Goal: Information Seeking & Learning: Learn about a topic

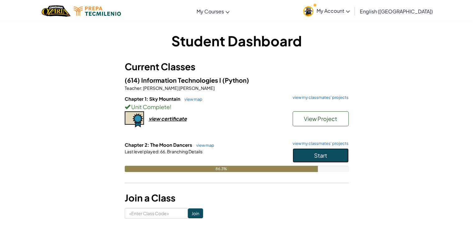
click at [327, 152] on span "Start" at bounding box center [320, 155] width 13 height 7
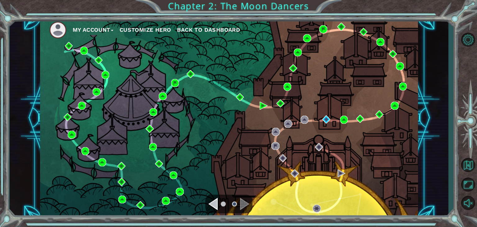
click at [217, 202] on div "Navigate to the previous page" at bounding box center [213, 204] width 9 height 12
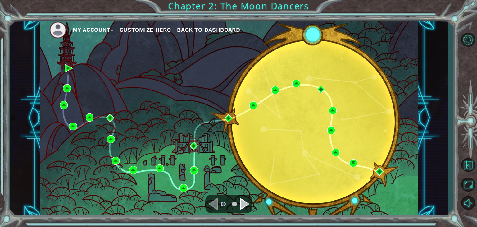
click at [248, 204] on div "Navigate to the next page" at bounding box center [244, 204] width 9 height 12
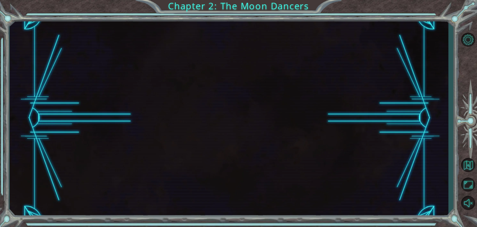
click at [248, 204] on div at bounding box center [229, 117] width 439 height 199
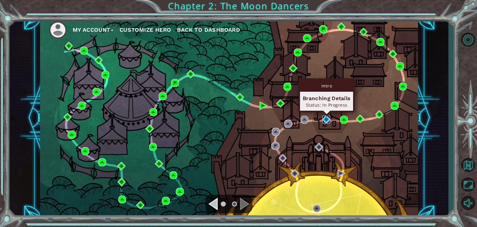
click at [328, 119] on img at bounding box center [327, 119] width 8 height 8
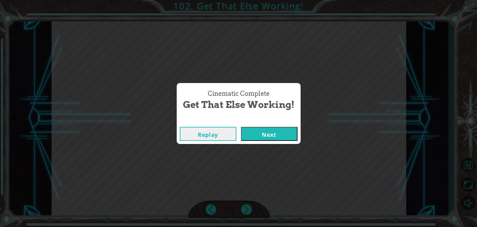
click at [280, 138] on button "Next" at bounding box center [269, 134] width 57 height 14
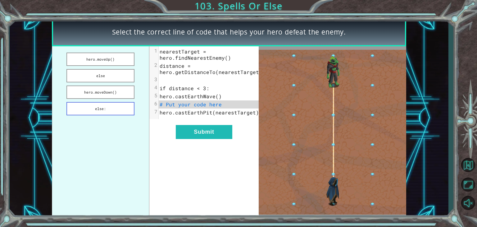
click at [93, 107] on button "else:" at bounding box center [100, 108] width 68 height 13
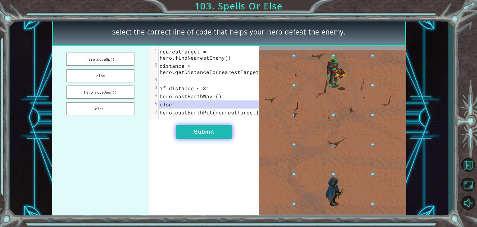
click at [230, 134] on button "Submit" at bounding box center [204, 132] width 57 height 14
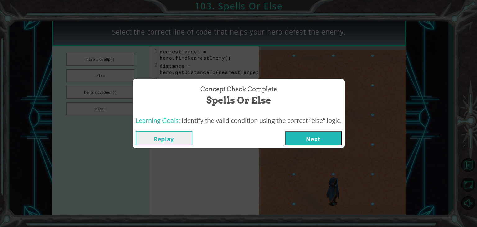
click at [333, 140] on button "Next" at bounding box center [313, 138] width 57 height 14
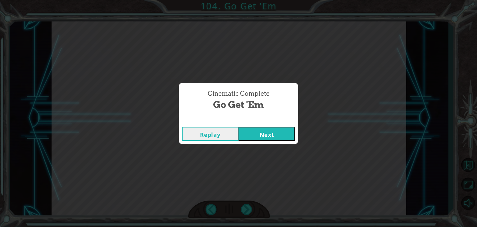
click at [278, 139] on button "Next" at bounding box center [267, 134] width 57 height 14
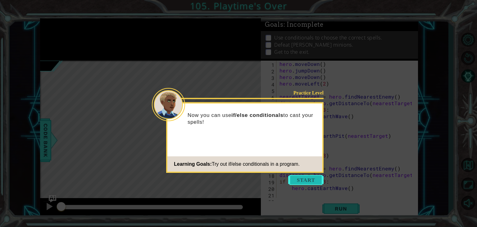
click at [299, 181] on button "Start" at bounding box center [305, 180] width 35 height 10
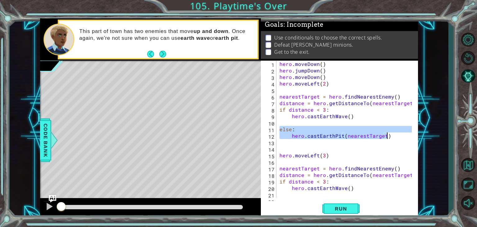
drag, startPoint x: 280, startPoint y: 131, endPoint x: 398, endPoint y: 135, distance: 118.1
click at [398, 135] on div "hero . moveDown ( ) hero . jumpDown ( ) hero . moveDown ( ) hero . moveLeft ( 2…" at bounding box center [346, 136] width 137 height 150
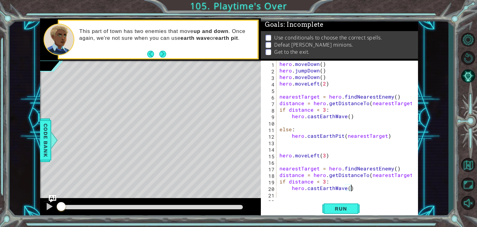
click at [353, 190] on div "hero . moveDown ( ) hero . jumpDown ( ) hero . moveDown ( ) hero . moveLeft ( 2…" at bounding box center [346, 136] width 137 height 150
type textarea "hero.castEarthWave()"
click at [411, 157] on div at bounding box center [413, 146] width 6 height 170
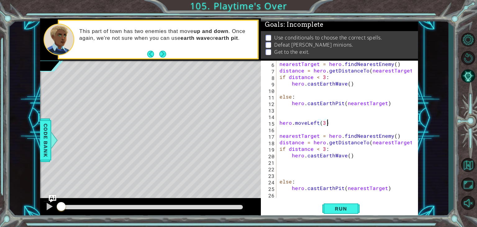
scroll to position [32, 0]
click at [286, 183] on div "nearestTarget = hero . findNearestEnemy ( ) distance = hero . getDistanceTo ( n…" at bounding box center [346, 136] width 137 height 150
click at [324, 187] on div "nearestTarget = hero . findNearestEnemy ( ) distance = hero . getDistanceTo ( n…" at bounding box center [346, 136] width 137 height 150
type textarea "hero.castEarthPit(nearestTarget)"
click at [334, 211] on span "Run" at bounding box center [341, 208] width 25 height 6
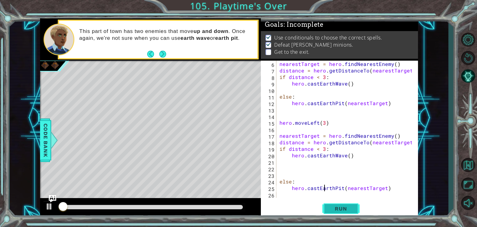
scroll to position [2, 0]
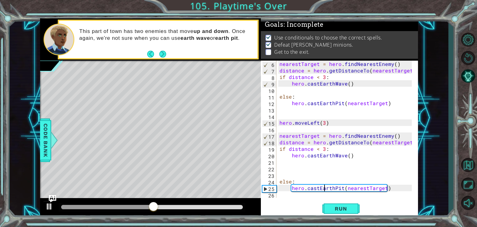
click at [388, 190] on div "nearestTarget = hero . findNearestEnemy ( ) distance = hero . getDistanceTo ( n…" at bounding box center [346, 136] width 137 height 150
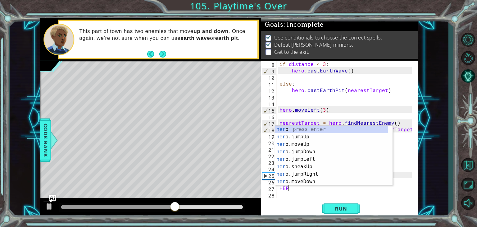
scroll to position [0, 0]
type textarea "H"
type textarea "Herom"
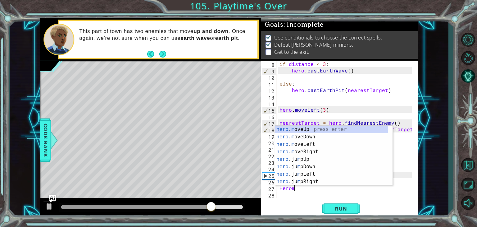
scroll to position [0, 0]
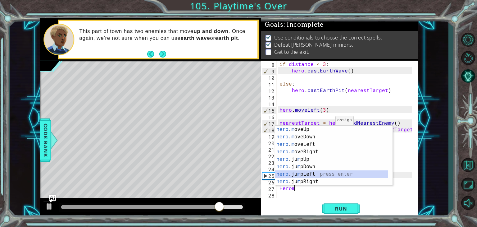
click at [299, 173] on div "hero . m oveUp press enter hero . m oveDown press enter hero . m oveLeft press …" at bounding box center [331, 163] width 113 height 75
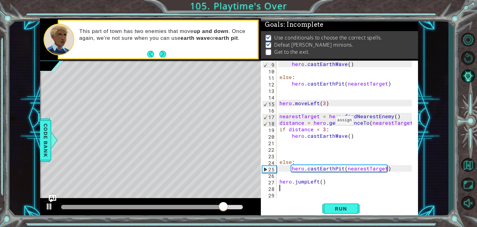
type textarea "h"
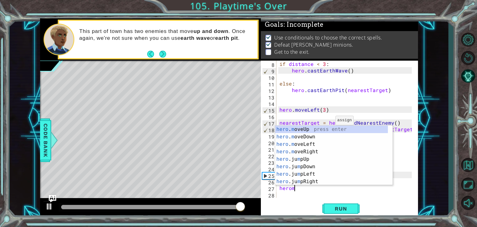
scroll to position [0, 0]
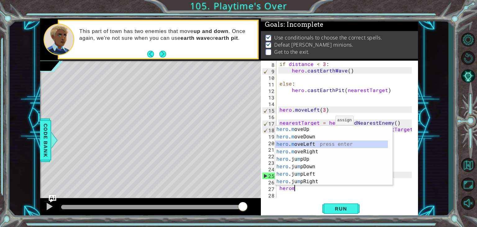
click at [300, 146] on div "hero . m oveUp press enter hero . m oveDown press enter hero . m oveLeft press …" at bounding box center [331, 163] width 113 height 75
type textarea "hero.moveLeft(1)"
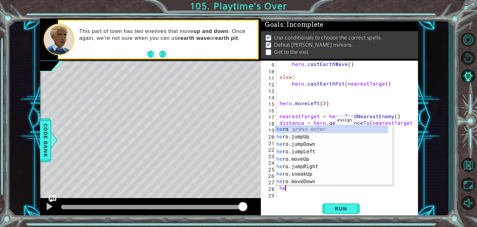
scroll to position [0, 0]
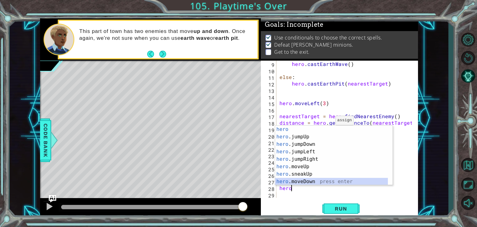
click at [295, 181] on div "hero press enter hero .jumpUp press enter hero .jumpDown press enter hero .jump…" at bounding box center [331, 163] width 113 height 75
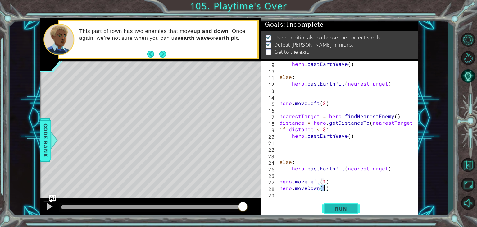
type textarea "hero.moveDown(1)"
click at [335, 214] on button "Run" at bounding box center [341, 209] width 37 height 16
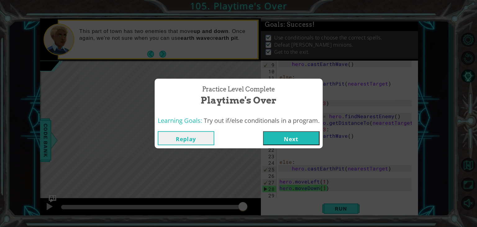
click at [312, 142] on button "Next" at bounding box center [291, 138] width 57 height 14
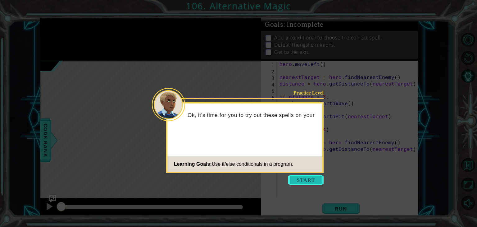
click at [294, 179] on button "Start" at bounding box center [305, 180] width 35 height 10
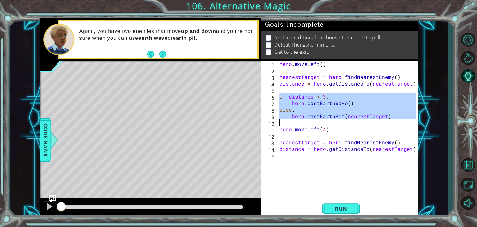
drag, startPoint x: 280, startPoint y: 94, endPoint x: 399, endPoint y: 124, distance: 122.9
click at [399, 124] on div "hero . moveLeft ( ) nearestTarget = hero . findNearestEnemy ( ) distance = hero…" at bounding box center [348, 136] width 141 height 150
type textarea "hero.castEarthPit(nearestTarget)"
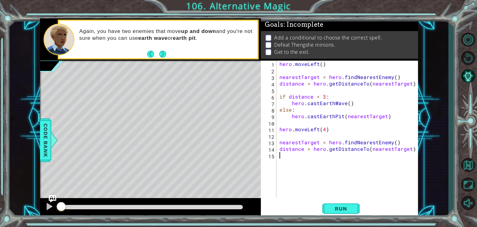
click at [298, 162] on div "hero . moveLeft ( ) nearestTarget = hero . findNearestEnemy ( ) distance = hero…" at bounding box center [348, 136] width 141 height 150
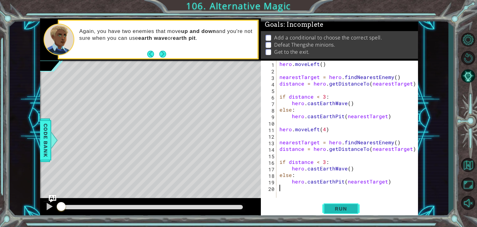
click at [341, 212] on button "Run" at bounding box center [341, 209] width 37 height 16
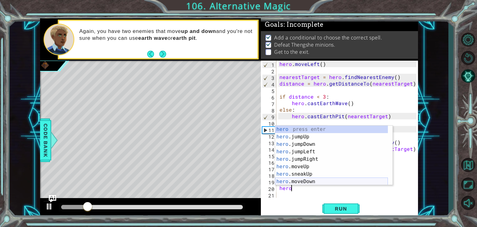
type textarea "herom"
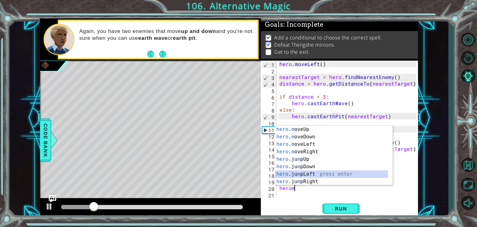
click at [302, 171] on div "hero . m oveUp press enter hero . m oveDown press enter hero . m oveLeft press …" at bounding box center [331, 163] width 113 height 75
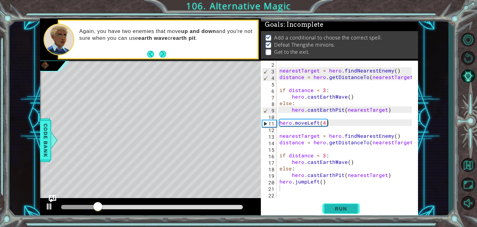
click at [337, 205] on span "Run" at bounding box center [341, 208] width 25 height 6
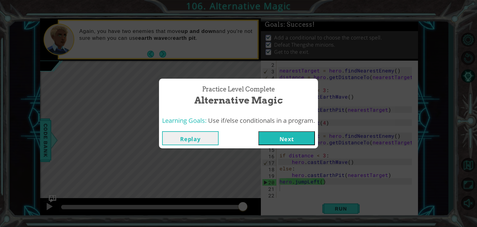
click at [287, 136] on button "Next" at bounding box center [287, 138] width 57 height 14
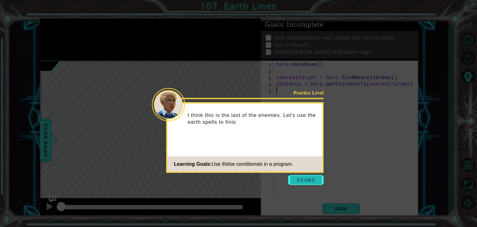
click at [290, 177] on button "Start" at bounding box center [305, 180] width 35 height 10
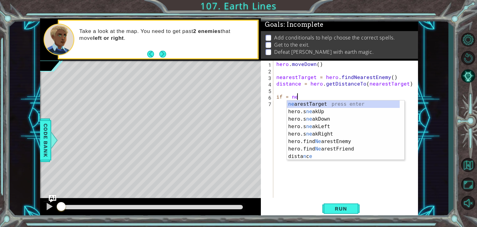
scroll to position [0, 1]
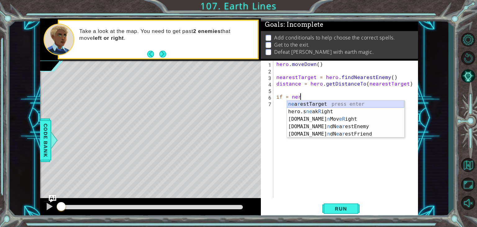
click at [319, 104] on div "ne a r estTarget press enter hero.s ne ak R ight press enter [DOMAIN_NAME] n Mo…" at bounding box center [345, 126] width 117 height 52
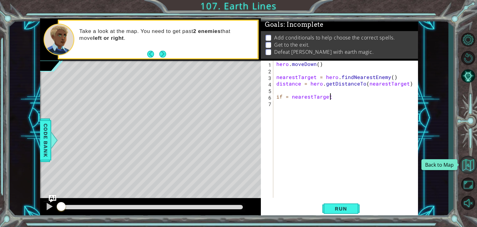
type textarea "if = nearestTarget"
click at [472, 165] on button "Back to Map" at bounding box center [468, 165] width 18 height 18
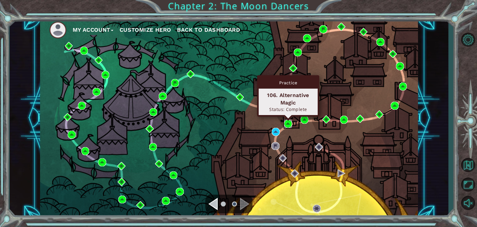
click at [287, 124] on img at bounding box center [288, 124] width 8 height 8
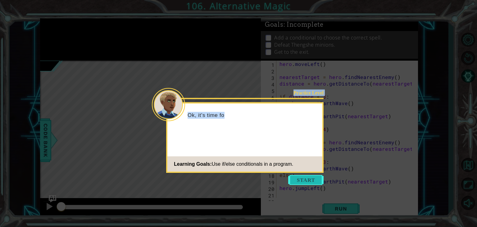
click at [305, 184] on body "1 ההההההההההההההההההההההההההההההההההההההההההההההההההההההההההההההההההההההההההההה…" at bounding box center [238, 113] width 477 height 227
click at [305, 184] on button "Start" at bounding box center [305, 180] width 35 height 10
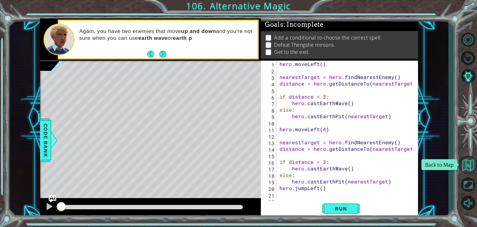
click at [466, 169] on button "Back to Map" at bounding box center [468, 165] width 18 height 18
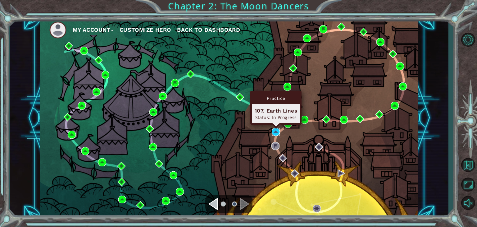
click at [275, 134] on img at bounding box center [276, 132] width 8 height 8
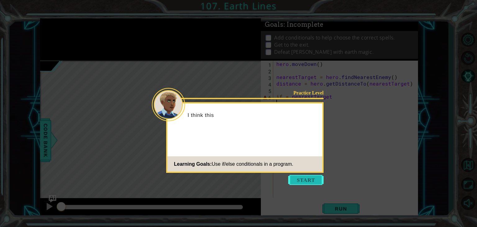
click at [305, 184] on button "Start" at bounding box center [305, 180] width 35 height 10
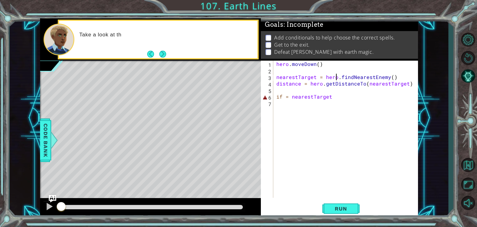
click at [337, 76] on div "hero . [GEOGRAPHIC_DATA] ( ) nearestTarget = hero . findNearestEnemy ( ) distan…" at bounding box center [347, 136] width 144 height 150
type textarea "distance = hero.getDistanceTo(nearestTarget)"
type textarea "if distance < 3:"
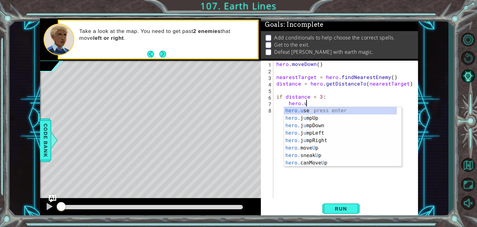
scroll to position [0, 1]
type textarea "hero.c"
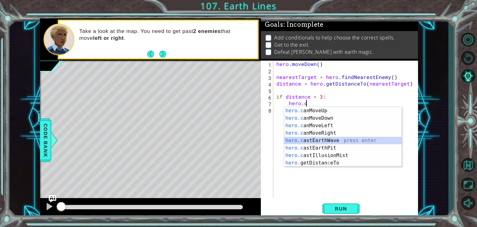
click at [324, 141] on div "hero.c anMoveUp press enter hero.c anMoveDown press enter hero.c anMoveLeft pre…" at bounding box center [342, 144] width 117 height 75
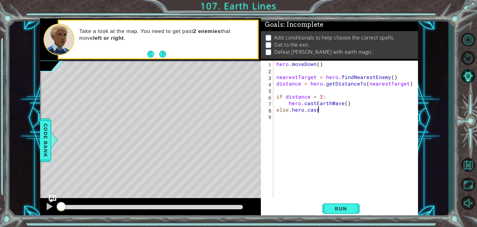
scroll to position [0, 2]
click at [290, 111] on div "hero . [GEOGRAPHIC_DATA] ( ) nearestTarget = hero . findNearestEnemy ( ) distan…" at bounding box center [347, 136] width 144 height 150
type textarea "else: hero.casr"
click at [325, 113] on div "hero . [GEOGRAPHIC_DATA] ( ) nearestTarget = hero . findNearestEnemy ( ) distan…" at bounding box center [347, 136] width 144 height 150
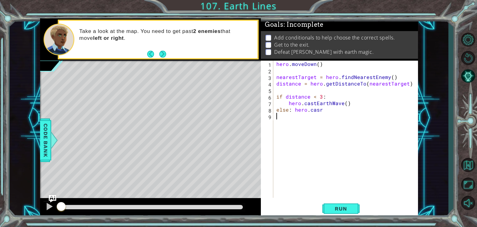
scroll to position [0, 0]
click at [325, 113] on div "hero . [GEOGRAPHIC_DATA] ( ) nearestTarget = hero . findNearestEnemy ( ) distan…" at bounding box center [347, 136] width 144 height 150
type textarea "else:"
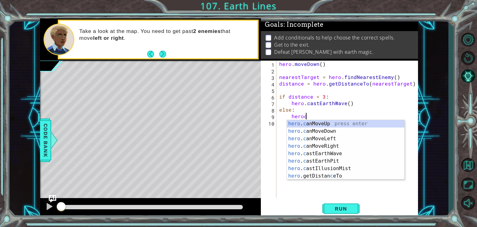
scroll to position [0, 1]
click at [329, 160] on div "hero . c anMoveUp press enter hero . c anMoveDown press enter hero . c anMoveLe…" at bounding box center [345, 157] width 117 height 75
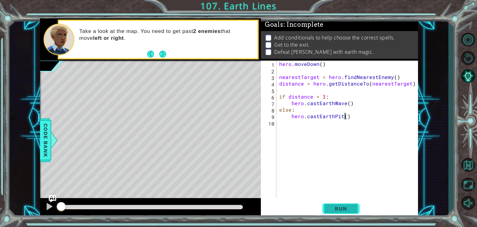
click at [343, 214] on button "Run" at bounding box center [341, 209] width 37 height 16
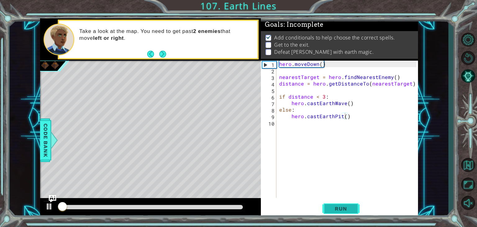
click at [344, 212] on button "Run" at bounding box center [341, 209] width 37 height 16
click at [344, 212] on span "Run" at bounding box center [341, 208] width 25 height 6
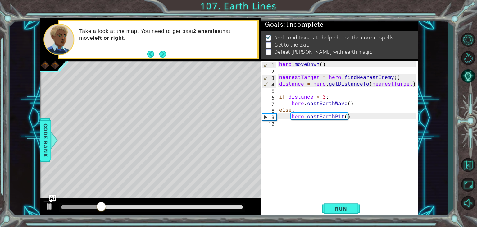
click at [351, 86] on div "hero . [GEOGRAPHIC_DATA] ( ) nearestTarget = hero . findNearestEnemy ( ) distan…" at bounding box center [349, 136] width 142 height 150
click at [346, 105] on div "hero . [GEOGRAPHIC_DATA] ( ) nearestTarget = hero . findNearestEnemy ( ) distan…" at bounding box center [349, 136] width 142 height 150
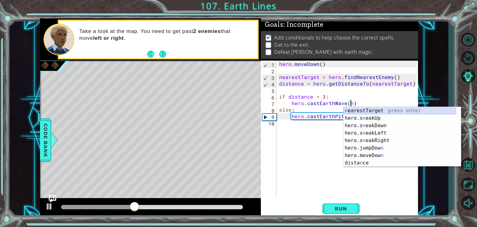
click at [364, 110] on div "n earestTarget press enter hero.s n eakUp press enter hero.s n eakDown press en…" at bounding box center [400, 144] width 113 height 75
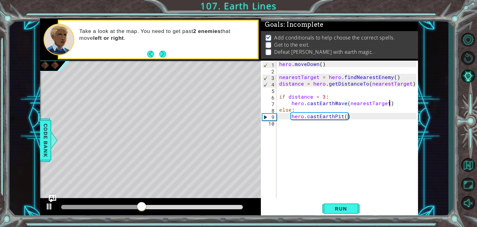
scroll to position [0, 0]
type textarea "hero.castEarthPit()"
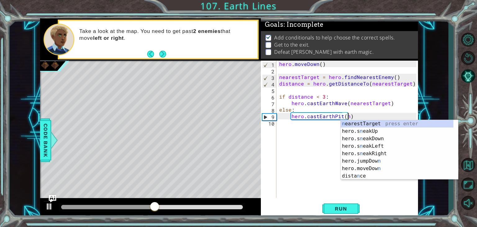
scroll to position [0, 4]
click at [347, 124] on div "ne arestTarget press enter hero.s ne akUp press enter hero.s ne akDown press en…" at bounding box center [397, 157] width 113 height 75
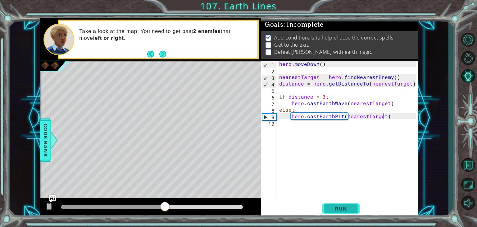
type textarea "hero.castEarthPit(nearestTarget)"
click at [333, 206] on span "Run" at bounding box center [341, 208] width 25 height 6
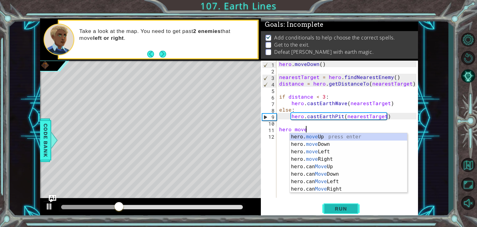
scroll to position [0, 1]
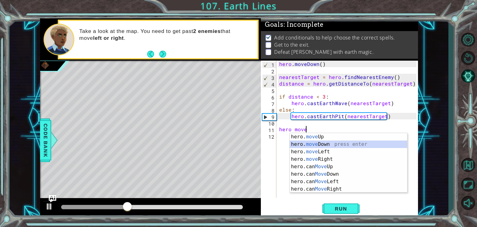
click at [306, 144] on div "hero. move Up press enter hero. move Down press enter hero. move Left press ent…" at bounding box center [348, 170] width 117 height 75
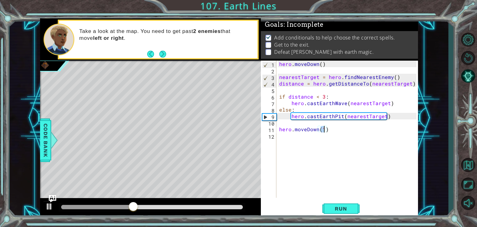
type textarea "hero.moveDown(4)"
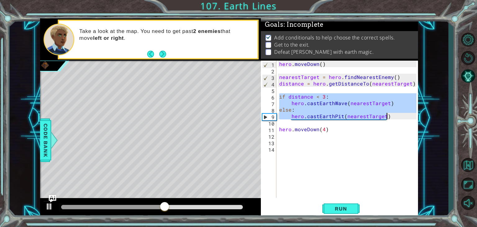
drag, startPoint x: 280, startPoint y: 97, endPoint x: 400, endPoint y: 119, distance: 122.5
click at [400, 119] on div "hero . [GEOGRAPHIC_DATA] ( ) nearestTarget = hero . findNearestEnemy ( ) distan…" at bounding box center [349, 136] width 142 height 150
type textarea "else: hero.castEarthPit(nearestTarget)"
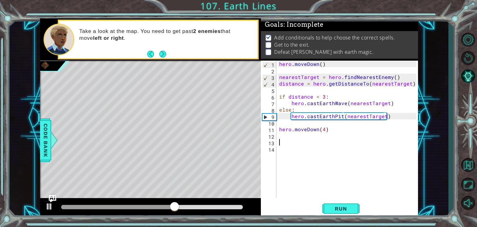
click at [291, 142] on div "hero . [GEOGRAPHIC_DATA] ( ) nearestTarget = hero . findNearestEnemy ( ) distan…" at bounding box center [349, 136] width 142 height 150
paste textarea "hero.castEarthPit(nearestTarget)"
type textarea "hero.castEarthPit(nearestTarget)"
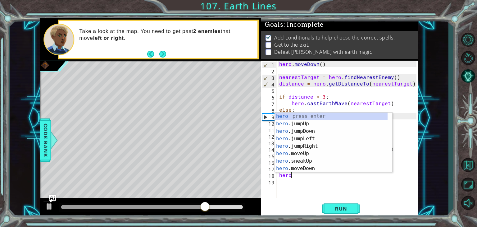
scroll to position [0, 0]
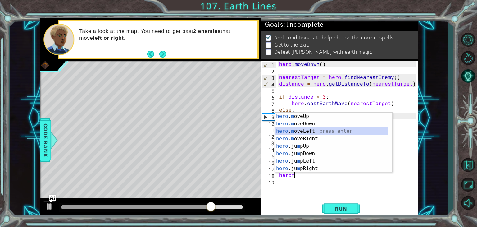
click at [310, 132] on div "hero . m oveUp press enter hero . m oveDown press enter hero . m oveLeft press …" at bounding box center [331, 149] width 113 height 75
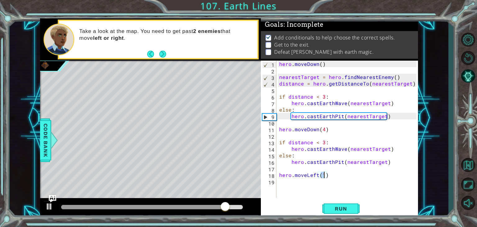
scroll to position [0, 2]
click at [341, 215] on button "Run" at bounding box center [341, 209] width 37 height 16
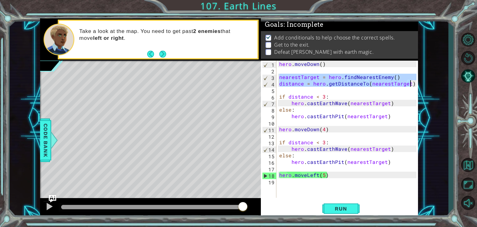
drag, startPoint x: 280, startPoint y: 77, endPoint x: 421, endPoint y: 84, distance: 141.9
click at [421, 84] on div "1 ההההההההההההההההההההההההההההההההההההההההההההההההההההההההההההההההההההההההההההה…" at bounding box center [229, 117] width 439 height 199
click at [339, 132] on div "hero . [GEOGRAPHIC_DATA] ( ) nearestTarget = hero . findNearestEnemy ( ) distan…" at bounding box center [349, 136] width 142 height 150
type textarea "hero.moveDown(4)"
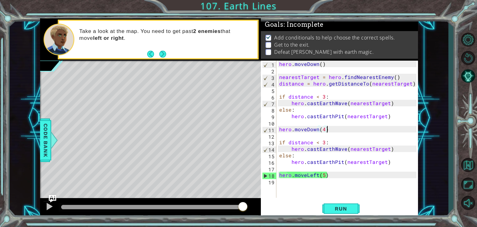
scroll to position [0, 0]
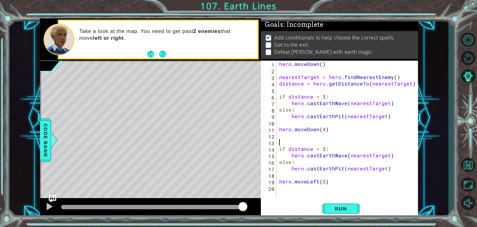
paste textarea "distance = hero.getDistanceTo(nearestTarget)"
type textarea "distance = hero.getDistanceTo(nearestTarget)"
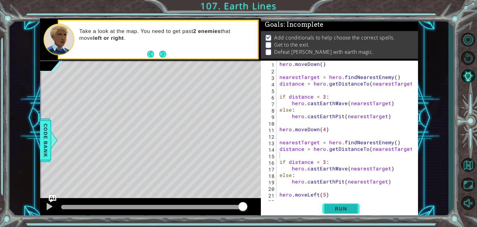
click at [336, 204] on button "Run" at bounding box center [341, 209] width 37 height 16
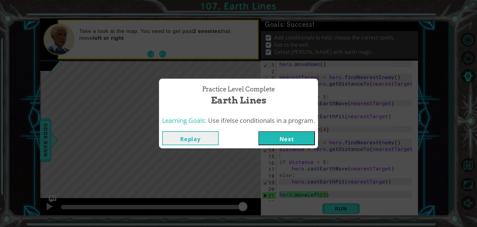
click at [286, 136] on button "Next" at bounding box center [287, 138] width 57 height 14
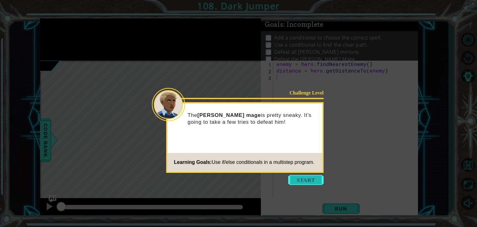
click at [291, 178] on button "Start" at bounding box center [305, 180] width 35 height 10
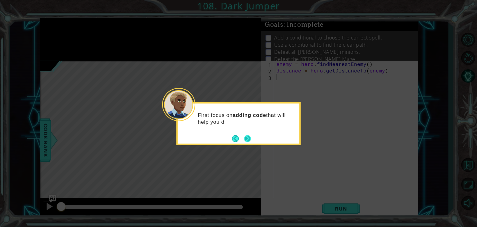
click at [251, 142] on button "Next" at bounding box center [247, 138] width 7 height 7
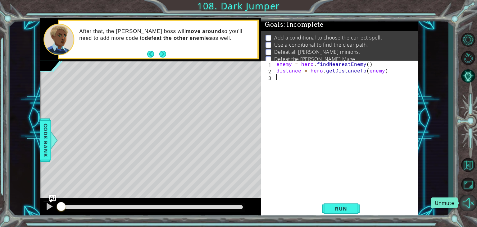
click at [465, 203] on button "Unmute" at bounding box center [468, 203] width 18 height 16
type textarea "distance = hero.getDistanceTo(enemy)"
click at [317, 73] on div "enemy = hero . findNearestEnemy ( ) distance = hero . getDistanceTo ( enemy )" at bounding box center [347, 136] width 144 height 150
click at [310, 83] on div "enemy = hero . findNearestEnemy ( ) distance = hero . getDistanceTo ( enemy )" at bounding box center [347, 136] width 144 height 150
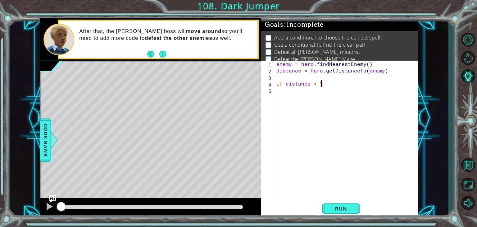
type textarea "if distance < 3:"
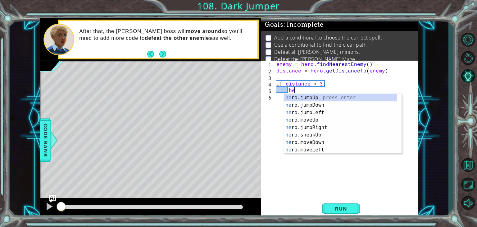
scroll to position [0, 1]
type textarea "heroc"
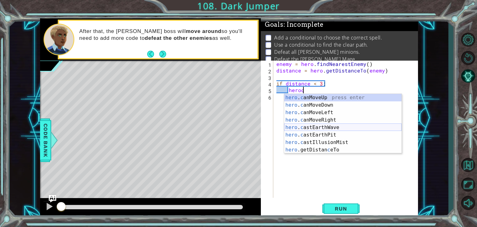
click at [327, 127] on div "hero . c anMoveUp press enter hero . c anMoveDown press enter hero . c anMoveLe…" at bounding box center [342, 131] width 117 height 75
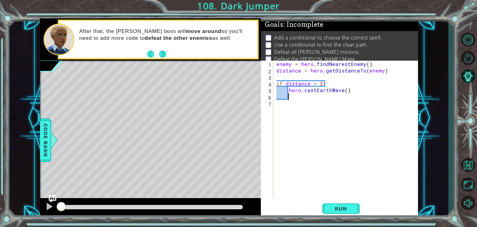
scroll to position [0, 0]
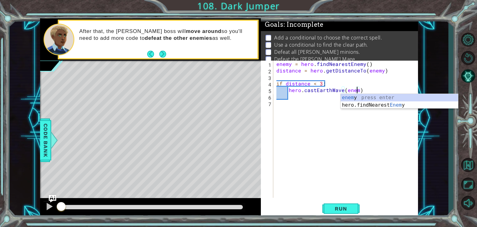
type textarea "hero.castEarthWave(enemy)"
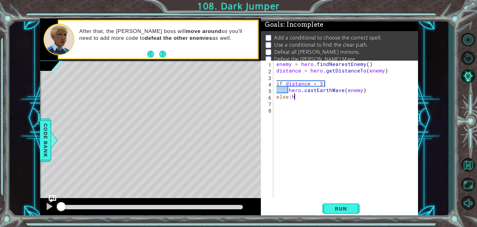
type textarea "else:"
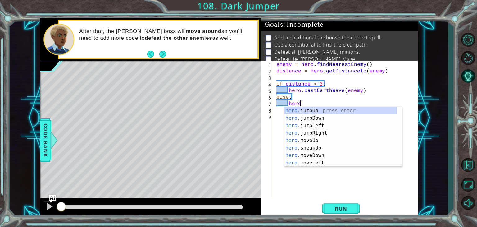
scroll to position [0, 1]
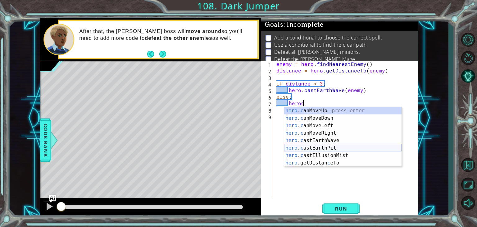
click at [320, 148] on div "hero . c anMoveUp press enter hero . c anMoveDown press enter hero . c anMoveLe…" at bounding box center [342, 144] width 117 height 75
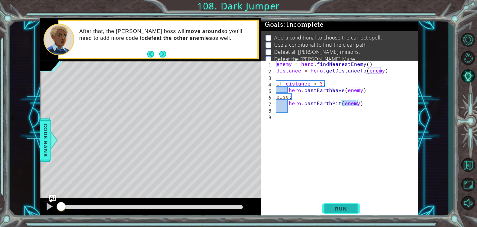
type textarea "hero.castEarthPit(enemy)"
click at [343, 203] on button "Run" at bounding box center [341, 209] width 37 height 16
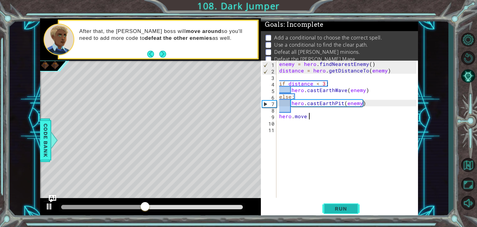
scroll to position [0, 2]
click at [341, 118] on div "enemy = hero . findNearestEnemy ( ) distance = hero . getDistanceTo ( enemy ) i…" at bounding box center [349, 136] width 142 height 150
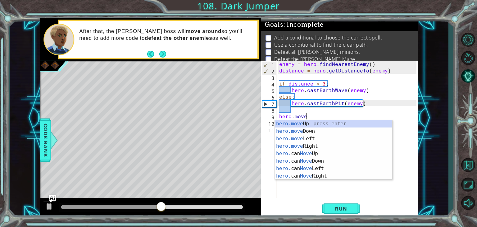
scroll to position [0, 1]
click at [309, 123] on div "hero.move Up press enter hero.move Down press enter hero.move Left press enter …" at bounding box center [333, 157] width 117 height 75
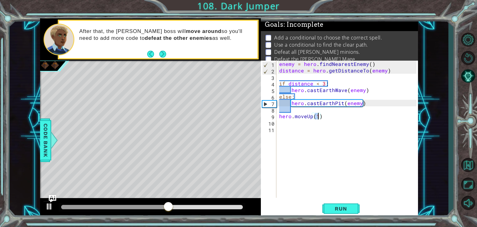
type textarea "hero.moveUp(2)"
type textarea "if pathfree:"
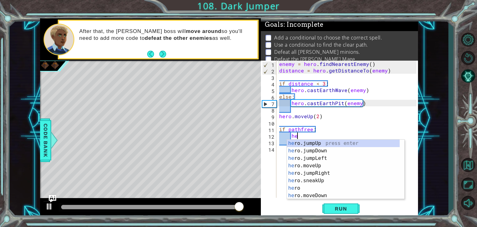
scroll to position [0, 1]
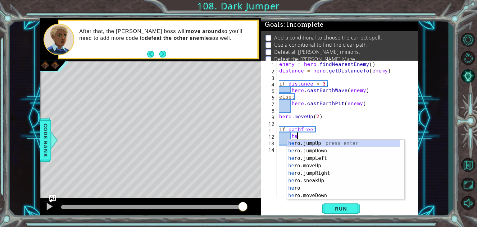
type textarea "h"
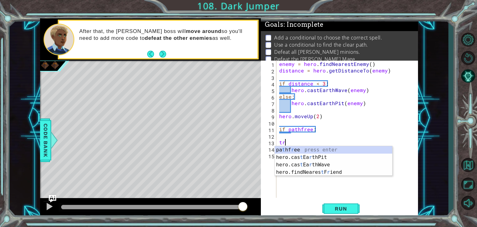
scroll to position [0, 0]
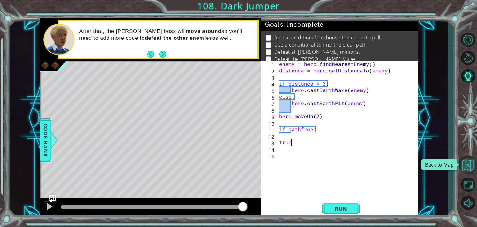
type textarea "true"
click at [467, 166] on button "Back to Map" at bounding box center [468, 165] width 18 height 18
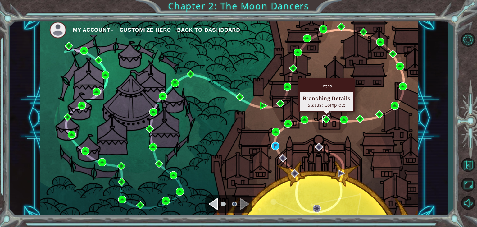
click at [324, 121] on img at bounding box center [327, 119] width 8 height 8
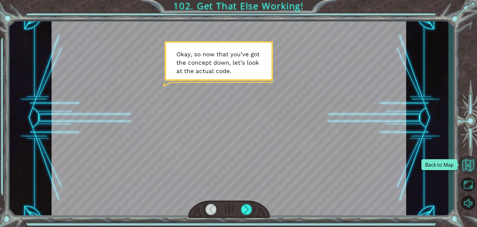
click at [468, 167] on button "Back to Map" at bounding box center [468, 165] width 18 height 18
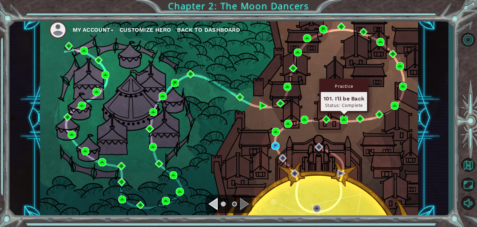
click at [343, 119] on img at bounding box center [344, 120] width 8 height 8
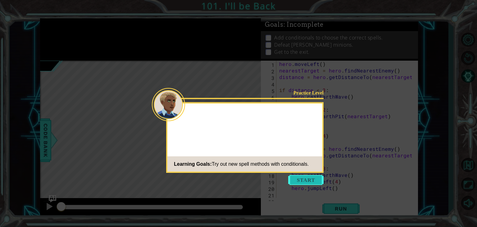
click at [301, 184] on button "Start" at bounding box center [305, 180] width 35 height 10
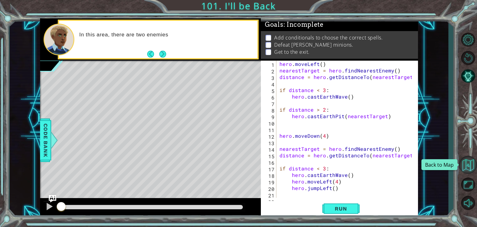
click at [464, 163] on button "Back to Map" at bounding box center [468, 165] width 18 height 18
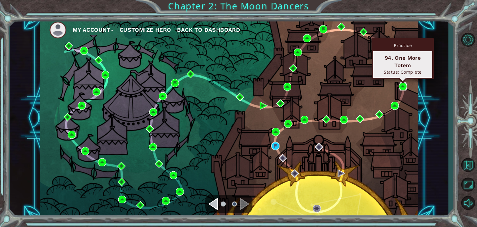
click at [403, 84] on img at bounding box center [403, 86] width 8 height 8
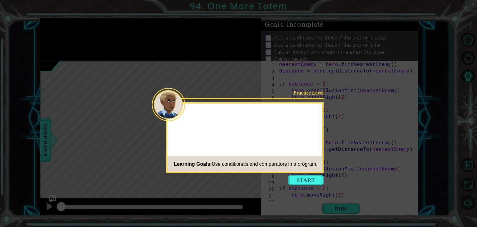
click at [265, 139] on div "Practice Level Learning Goals: Use conditionals and comparators in a program." at bounding box center [245, 137] width 158 height 71
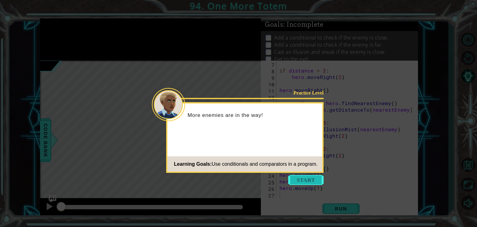
click at [293, 175] on button "Start" at bounding box center [305, 180] width 35 height 10
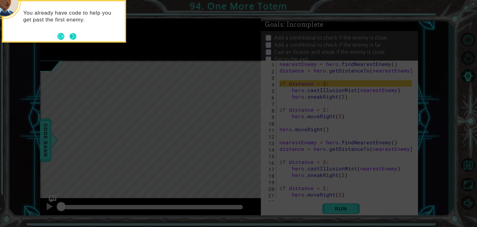
click at [75, 36] on button "Next" at bounding box center [73, 36] width 7 height 7
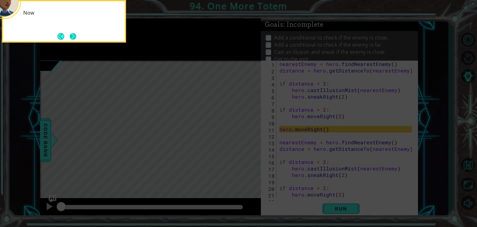
click at [75, 36] on button "Next" at bounding box center [73, 36] width 7 height 7
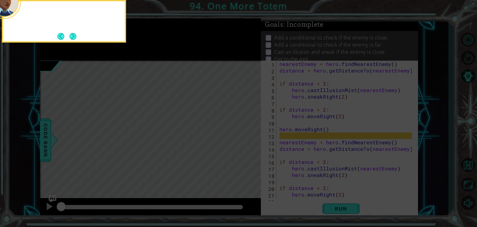
click at [75, 36] on button "Next" at bounding box center [73, 36] width 7 height 7
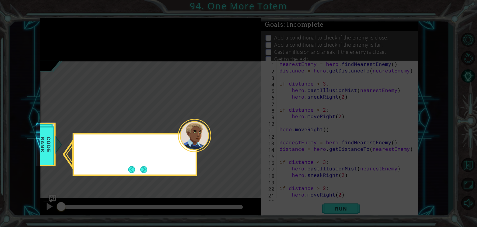
click at [76, 36] on icon at bounding box center [238, 113] width 477 height 227
click at [144, 172] on button "Next" at bounding box center [143, 169] width 7 height 7
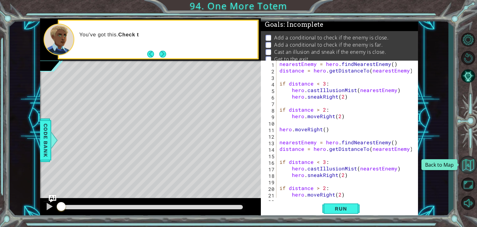
click at [470, 163] on button "Back to Map" at bounding box center [468, 165] width 18 height 18
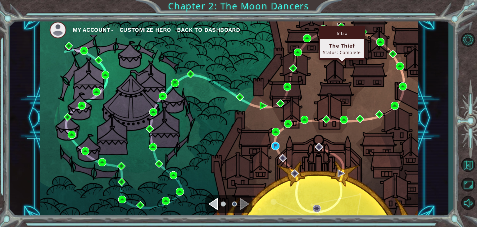
click at [342, 24] on img at bounding box center [341, 27] width 8 height 8
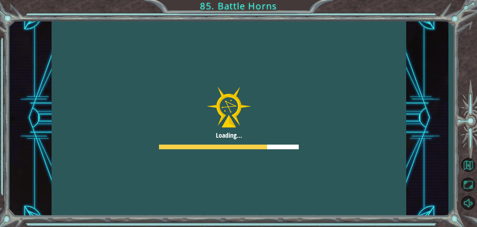
drag, startPoint x: 230, startPoint y: 109, endPoint x: 238, endPoint y: 111, distance: 8.3
click at [238, 111] on div at bounding box center [229, 117] width 355 height 199
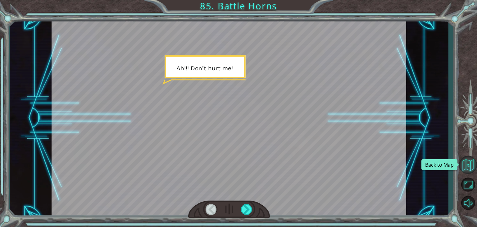
click at [464, 159] on button "Back to Map" at bounding box center [468, 165] width 18 height 18
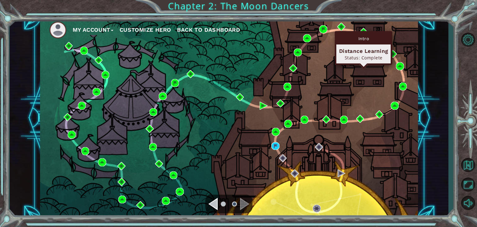
click at [364, 31] on div "Intro Distance Learning Status: Complete" at bounding box center [363, 48] width 57 height 34
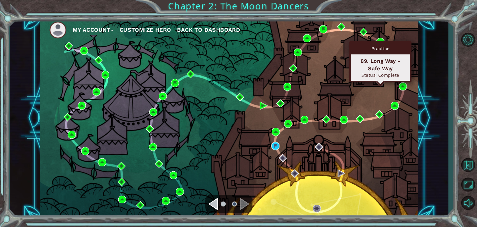
click at [378, 43] on div "Practice" at bounding box center [380, 49] width 59 height 12
click at [381, 39] on img at bounding box center [381, 42] width 8 height 8
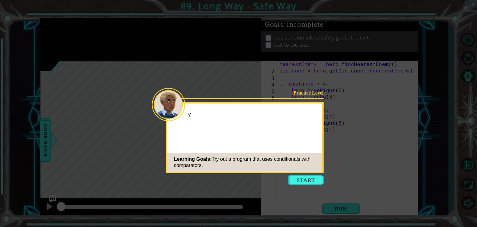
click at [308, 178] on button "Start" at bounding box center [305, 180] width 35 height 10
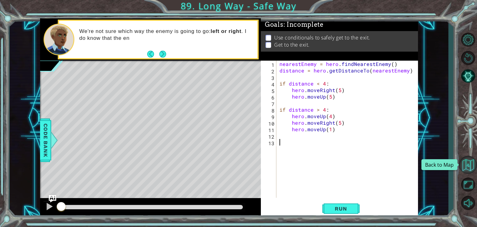
click at [469, 167] on button "Back to Map" at bounding box center [468, 165] width 18 height 18
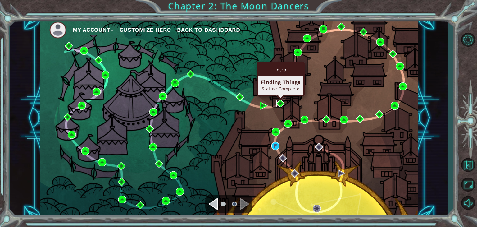
click at [280, 103] on img at bounding box center [281, 103] width 8 height 8
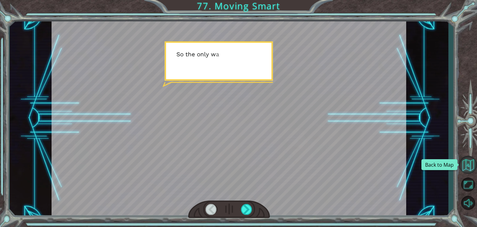
click at [461, 164] on button "Back to Map" at bounding box center [468, 165] width 18 height 18
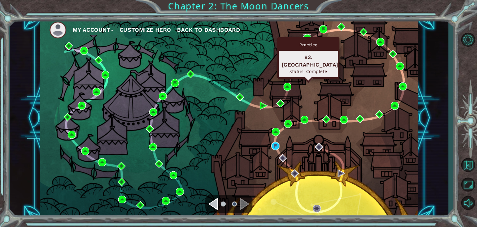
click at [310, 37] on img at bounding box center [307, 38] width 8 height 8
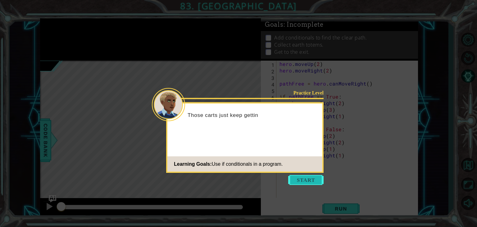
click at [297, 181] on button "Start" at bounding box center [305, 180] width 35 height 10
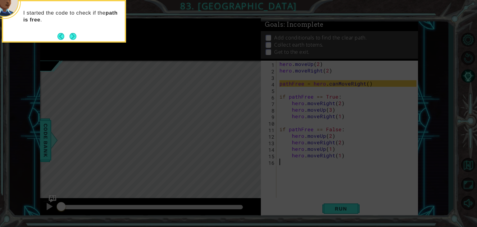
click at [74, 32] on footer at bounding box center [66, 36] width 19 height 9
click at [73, 38] on button "Next" at bounding box center [73, 36] width 7 height 7
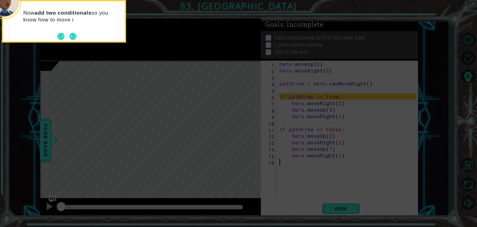
click at [70, 28] on div "Now add two conditionals so you know how to move i" at bounding box center [64, 19] width 122 height 31
click at [72, 33] on button "Next" at bounding box center [73, 36] width 7 height 7
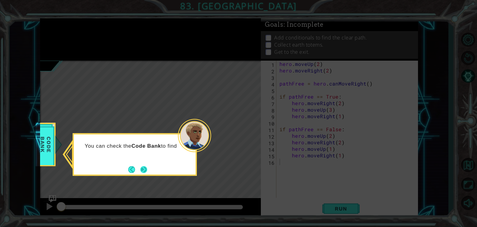
click at [145, 169] on button "Next" at bounding box center [143, 169] width 7 height 7
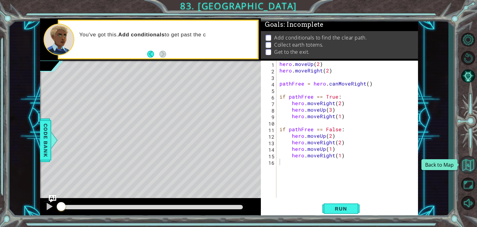
click at [472, 169] on button "Back to Map" at bounding box center [468, 165] width 18 height 18
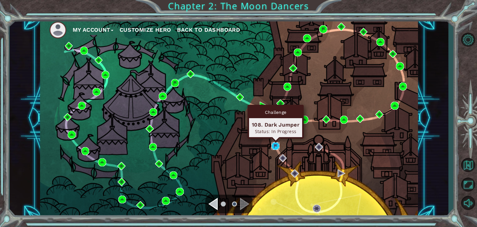
click at [277, 145] on img at bounding box center [276, 146] width 8 height 8
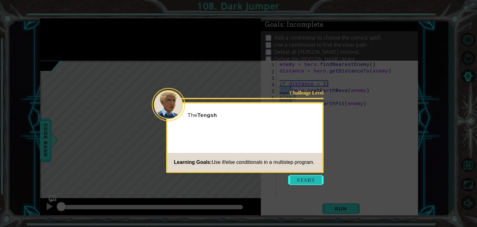
click at [312, 182] on button "Start" at bounding box center [305, 180] width 35 height 10
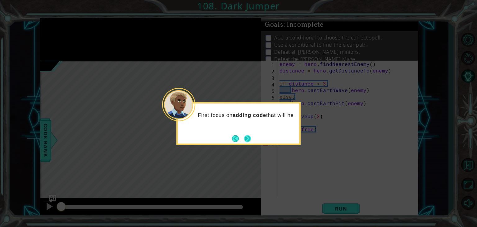
click at [250, 135] on button "Next" at bounding box center [247, 138] width 7 height 7
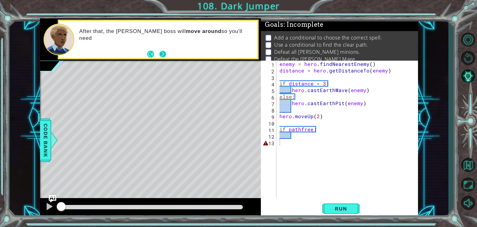
click at [162, 55] on button "Next" at bounding box center [162, 54] width 7 height 7
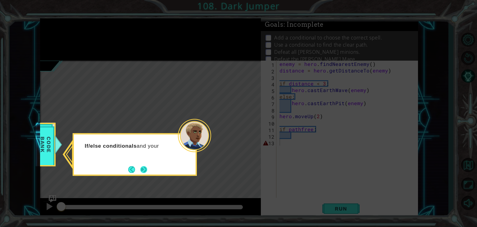
click at [141, 173] on button "Next" at bounding box center [143, 169] width 7 height 7
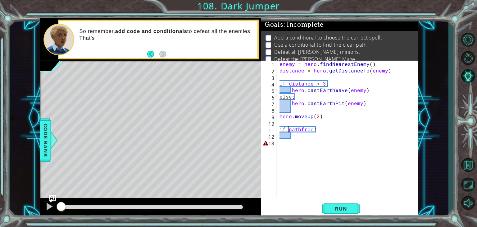
click at [289, 129] on div "enemy = hero . findNearestEnemy ( ) distance = hero . getDistanceTo ( enemy ) i…" at bounding box center [348, 136] width 141 height 150
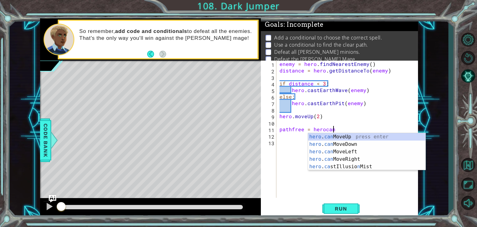
scroll to position [0, 3]
click at [351, 136] on div "hero . can MoveUp press enter hero . can MoveDown press enter hero . can MoveLe…" at bounding box center [366, 159] width 117 height 52
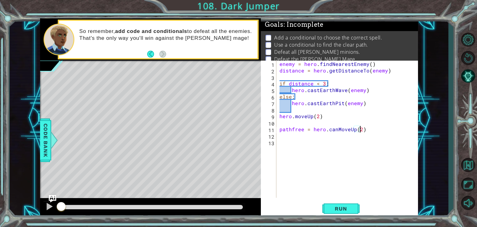
type textarea "pathfree = hero.canMoveUp(2)"
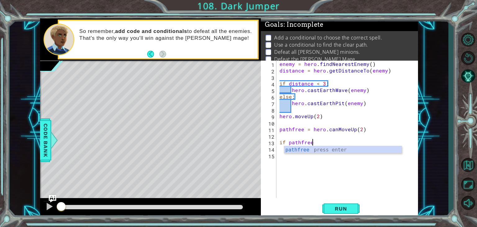
scroll to position [0, 2]
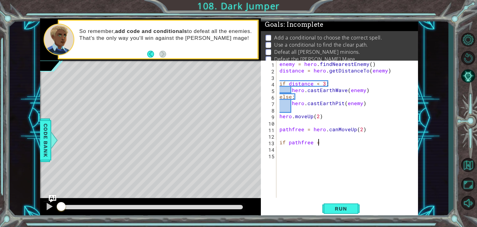
type textarea "if pathfree =="
type textarea "if pathfree == true:"
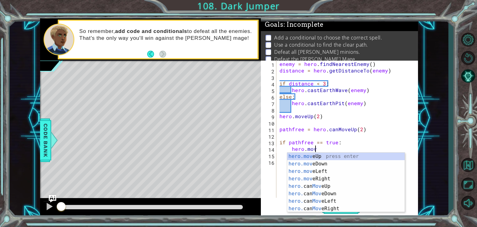
scroll to position [0, 2]
type textarea "hero.moveu"
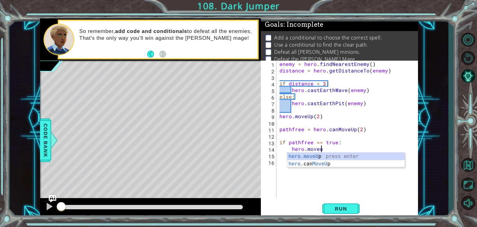
scroll to position [0, 2]
click at [337, 164] on div "hero.moveU p press enter hero. can MoveU p press enter" at bounding box center [345, 168] width 117 height 30
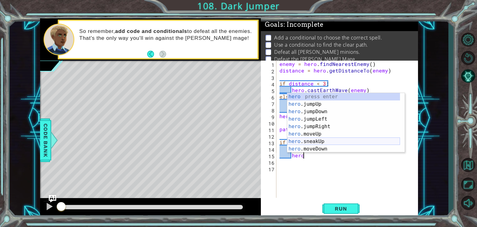
scroll to position [0, 1]
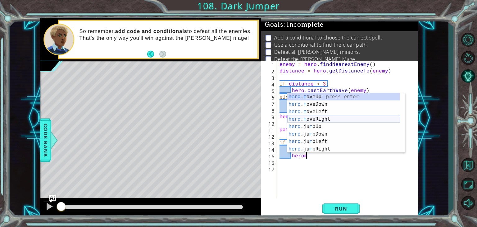
click at [322, 120] on div "hero . m oveUp press enter hero . m oveDown press enter hero . m oveLeft press …" at bounding box center [343, 130] width 113 height 75
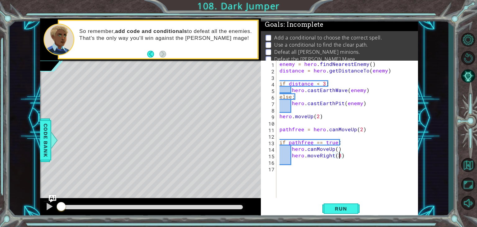
type textarea "hero.moveRight(2)"
click at [331, 139] on div "enemy = hero . findNearestEnemy ( ) distance = hero . getDistanceTo ( enemy ) i…" at bounding box center [348, 136] width 141 height 150
type textarea "if pathfree == true:"
click at [360, 124] on div "enemy = hero . findNearestEnemy ( ) distance = hero . getDistanceTo ( enemy ) i…" at bounding box center [348, 136] width 141 height 150
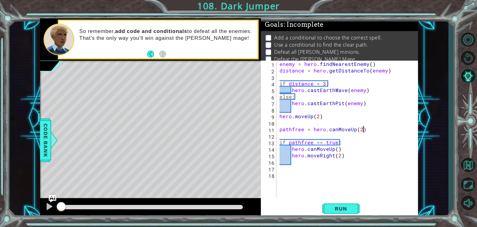
click at [363, 127] on div "enemy = hero . findNearestEnemy ( ) distance = hero . getDistanceTo ( enemy ) i…" at bounding box center [348, 136] width 141 height 150
click at [359, 127] on div "enemy = hero . findNearestEnemy ( ) distance = hero . getDistanceTo ( enemy ) i…" at bounding box center [348, 136] width 141 height 150
type textarea "pathfree = hero.canMoveUp()"
type textarea "hero.moveRight(2)"
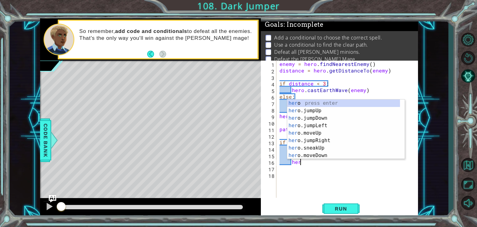
scroll to position [0, 1]
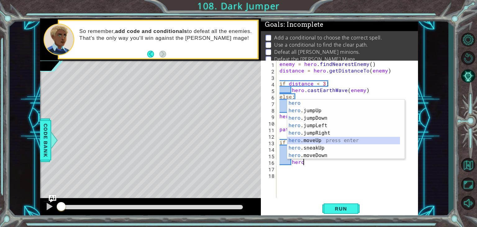
click at [311, 138] on div "hero press enter hero .jumpUp press enter hero .jumpDown press enter hero .jump…" at bounding box center [343, 136] width 113 height 75
type textarea "hero.moveUp(1)"
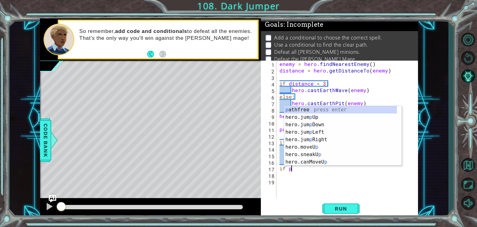
scroll to position [0, 0]
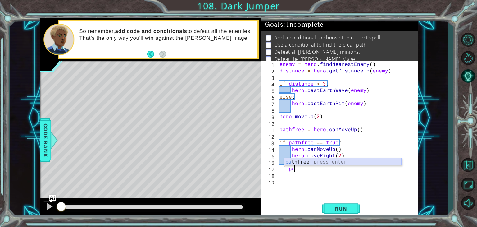
click at [303, 159] on div "pa thfree press enter" at bounding box center [342, 169] width 117 height 22
type textarea "if pathfree == false:"
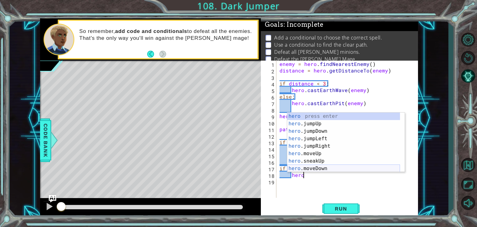
scroll to position [0, 1]
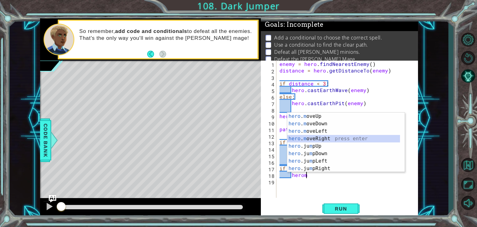
click at [322, 138] on div "hero . m oveUp press enter hero . m oveDown press enter hero . m oveLeft press …" at bounding box center [343, 149] width 113 height 75
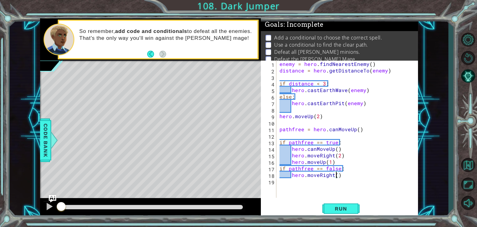
type textarea "hero.moveRight(2)"
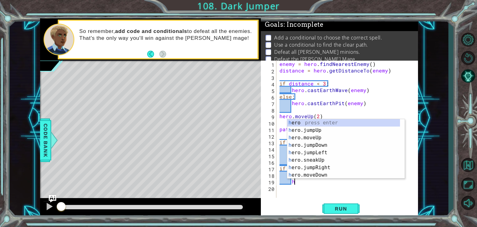
scroll to position [0, 0]
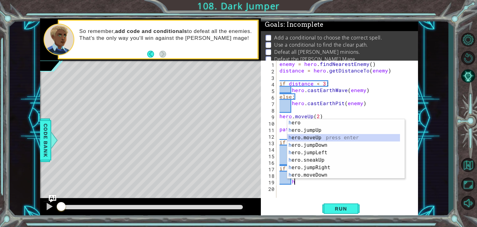
click at [319, 138] on div "h ero press enter h ero.jumpUp press enter h ero.moveUp press enter h ero.jumpD…" at bounding box center [343, 156] width 113 height 75
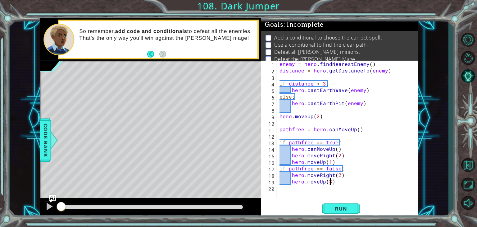
scroll to position [0, 3]
click at [336, 210] on span "Run" at bounding box center [341, 208] width 25 height 6
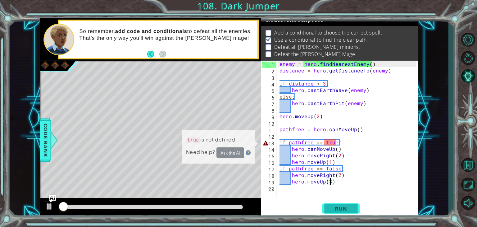
scroll to position [6, 0]
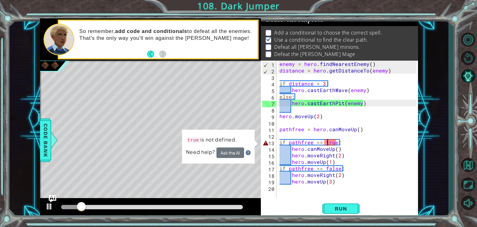
click at [327, 142] on div "enemy = hero . findNearestEnemy ( ) distance = hero . getDistanceTo ( enemy ) i…" at bounding box center [348, 136] width 141 height 150
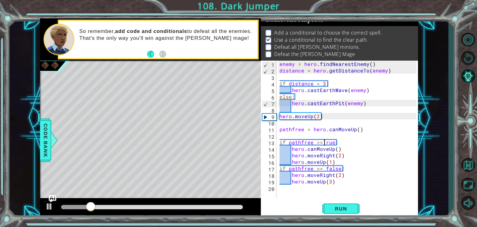
type textarea "if pathfree == True:"
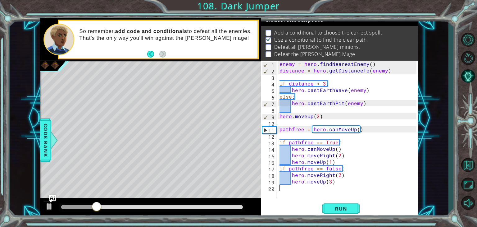
click at [297, 189] on div "enemy = hero . findNearestEnemy ( ) distance = hero . getDistanceTo ( enemy ) i…" at bounding box center [348, 136] width 141 height 150
click at [328, 170] on div "enemy = hero . findNearestEnemy ( ) distance = hero . getDistanceTo ( enemy ) i…" at bounding box center [348, 136] width 141 height 150
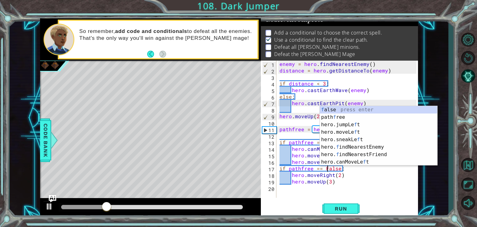
scroll to position [0, 2]
click at [338, 210] on span "Run" at bounding box center [341, 208] width 25 height 6
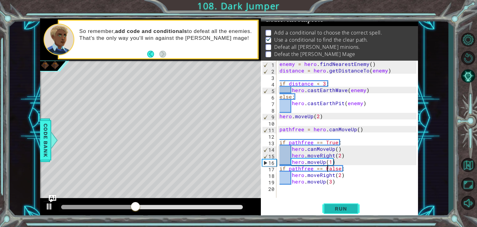
click at [338, 210] on span "Run" at bounding box center [341, 208] width 25 height 6
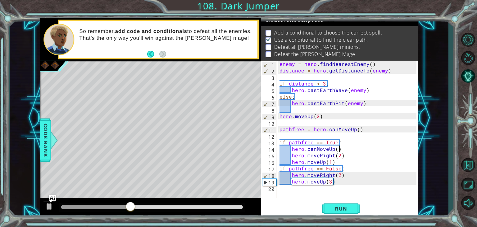
click at [343, 147] on div "enemy = hero . findNearestEnemy ( ) distance = hero . getDistanceTo ( enemy ) i…" at bounding box center [348, 136] width 141 height 150
click at [340, 148] on div "enemy = hero . findNearestEnemy ( ) distance = hero . getDistanceTo ( enemy ) i…" at bounding box center [348, 136] width 141 height 150
click at [336, 148] on div "enemy = hero . findNearestEnemy ( ) distance = hero . getDistanceTo ( enemy ) i…" at bounding box center [348, 136] width 141 height 150
click at [333, 211] on span "Run" at bounding box center [341, 208] width 25 height 6
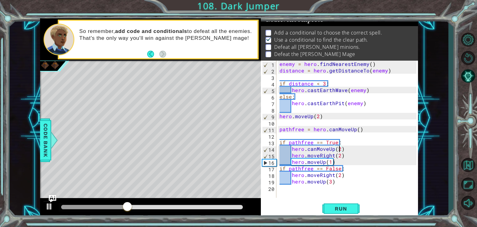
click at [314, 144] on div "enemy = hero . findNearestEnemy ( ) distance = hero . getDistanceTo ( enemy ) i…" at bounding box center [348, 136] width 141 height 150
click at [314, 151] on div "enemy = hero . findNearestEnemy ( ) distance = hero . getDistanceTo ( enemy ) i…" at bounding box center [348, 136] width 141 height 150
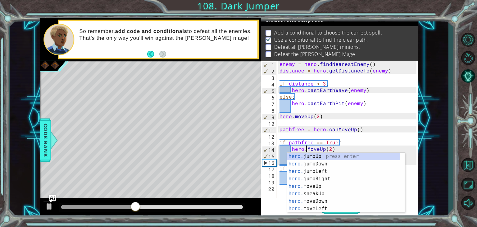
scroll to position [0, 3]
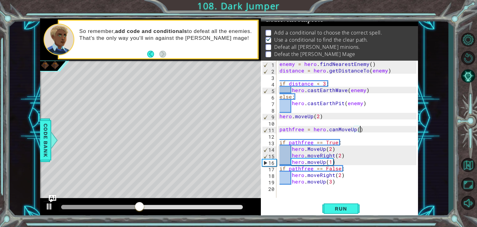
drag, startPoint x: 387, startPoint y: 128, endPoint x: 378, endPoint y: 144, distance: 17.5
click at [387, 128] on div "enemy = hero . findNearestEnemy ( ) distance = hero . getDistanceTo ( enemy ) i…" at bounding box center [348, 136] width 141 height 150
click at [340, 209] on span "Run" at bounding box center [341, 208] width 25 height 6
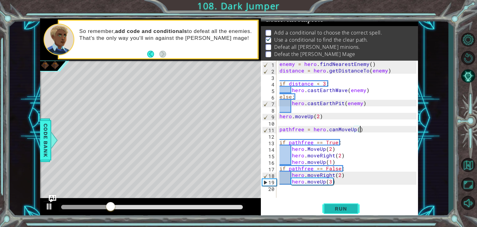
click at [340, 209] on span "Run" at bounding box center [341, 208] width 25 height 6
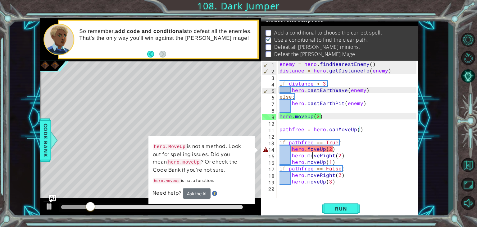
click at [313, 158] on div "enemy = hero . findNearestEnemy ( ) distance = hero . getDistanceTo ( enemy ) i…" at bounding box center [348, 136] width 141 height 150
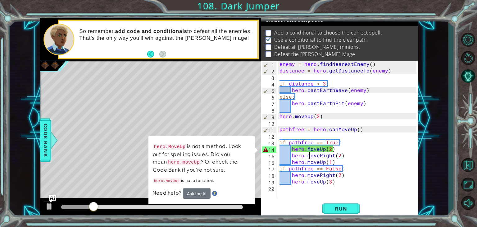
click at [309, 153] on div "enemy = hero . findNearestEnemy ( ) distance = hero . getDistanceTo ( enemy ) i…" at bounding box center [348, 136] width 141 height 150
click at [309, 149] on div "enemy = hero . findNearestEnemy ( ) distance = hero . getDistanceTo ( enemy ) i…" at bounding box center [348, 136] width 141 height 150
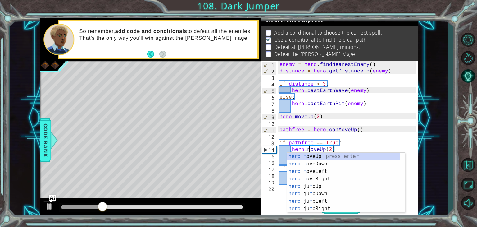
scroll to position [0, 2]
click at [373, 99] on div "enemy = hero . findNearestEnemy ( ) distance = hero . getDistanceTo ( enemy ) i…" at bounding box center [348, 136] width 141 height 150
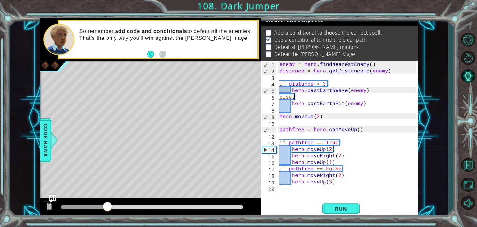
scroll to position [0, 0]
click at [326, 209] on button "Run" at bounding box center [341, 209] width 37 height 16
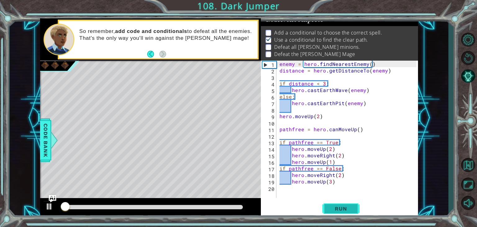
click at [326, 209] on button "Run" at bounding box center [341, 209] width 37 height 16
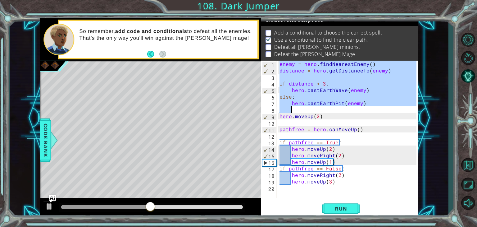
drag, startPoint x: 281, startPoint y: 65, endPoint x: 368, endPoint y: 107, distance: 97.2
click at [368, 107] on div "enemy = hero . findNearestEnemy ( ) distance = hero . getDistanceTo ( enemy ) i…" at bounding box center [348, 136] width 141 height 150
type textarea "hero.castEarthPit(enemy)"
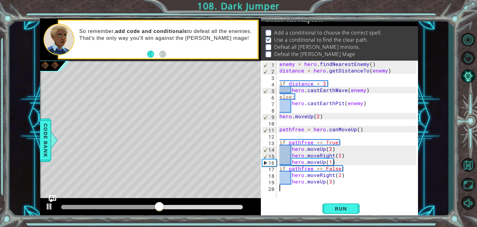
click at [348, 189] on div "enemy = hero . findNearestEnemy ( ) distance = hero . getDistanceTo ( enemy ) i…" at bounding box center [348, 136] width 141 height 150
paste textarea "Code Area"
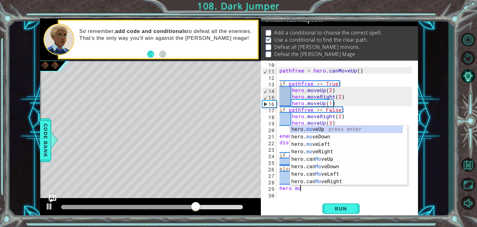
scroll to position [0, 1]
click at [312, 152] on div "hero. mov eUp press enter hero. mov eDown press enter hero. mov eLeft press ent…" at bounding box center [348, 163] width 117 height 75
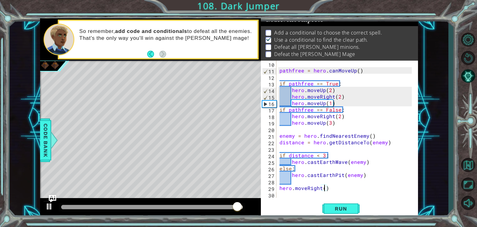
type textarea "hero.moveRight(4)"
click at [296, 181] on div "pathfree = hero . canMoveUp ( ) if pathfree == True : hero . moveUp ( 2 ) hero …" at bounding box center [346, 136] width 137 height 150
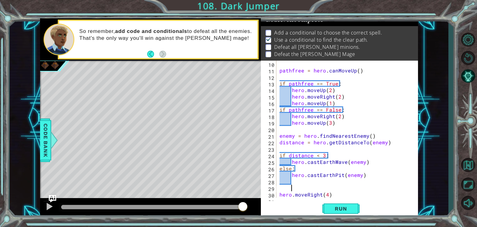
scroll to position [0, 0]
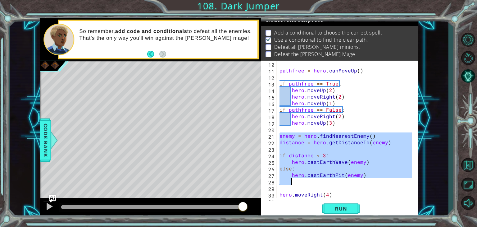
drag, startPoint x: 279, startPoint y: 135, endPoint x: 318, endPoint y: 181, distance: 59.8
click at [318, 181] on div "pathfree = hero . canMoveUp ( ) if pathfree == True : hero . moveUp ( 2 ) hero …" at bounding box center [346, 136] width 137 height 150
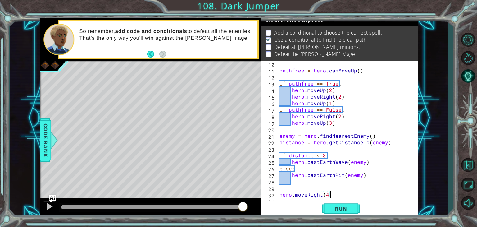
click at [345, 192] on div "pathfree = hero . canMoveUp ( ) if pathfree == True : hero . moveUp ( 2 ) hero …" at bounding box center [346, 136] width 137 height 150
type textarea "hero.moveRight(4)"
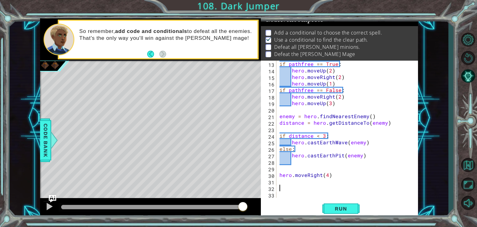
paste textarea "Code Area"
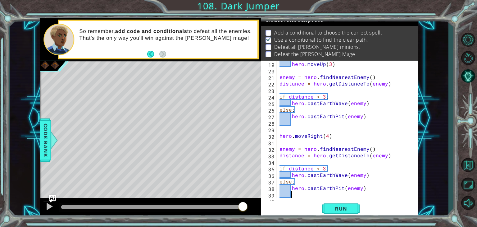
scroll to position [124, 0]
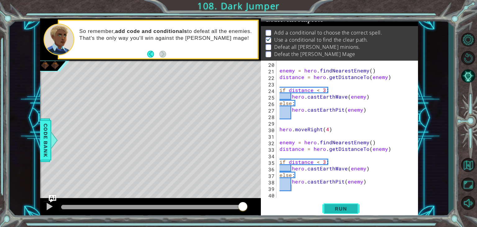
click at [341, 212] on button "Run" at bounding box center [341, 209] width 37 height 16
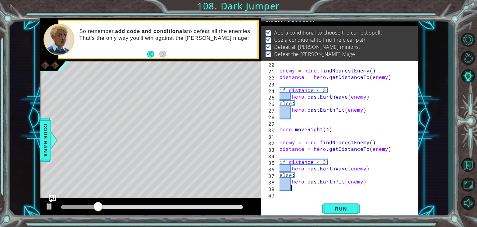
scroll to position [0, 0]
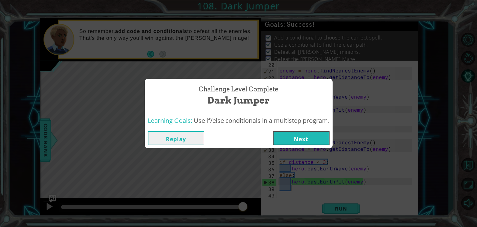
click at [310, 142] on button "Next" at bounding box center [301, 138] width 57 height 14
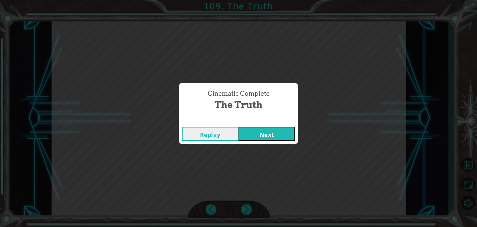
click at [275, 134] on button "Next" at bounding box center [267, 134] width 57 height 14
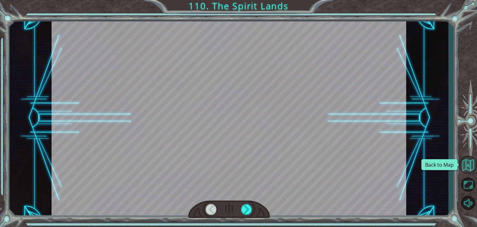
click at [462, 163] on button "Back to Map" at bounding box center [468, 165] width 18 height 18
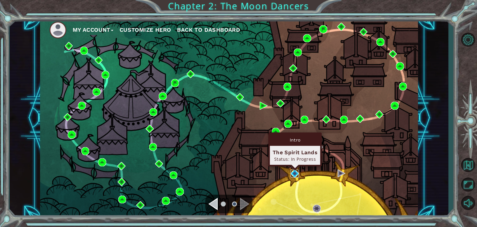
click at [294, 172] on img at bounding box center [295, 173] width 8 height 8
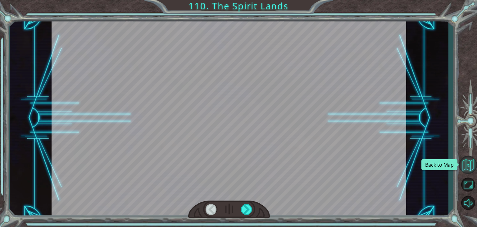
click at [469, 166] on button "Back to Map" at bounding box center [468, 165] width 18 height 18
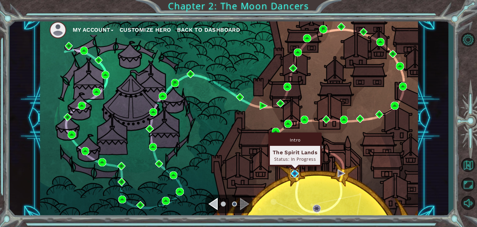
click at [294, 173] on img at bounding box center [295, 173] width 8 height 8
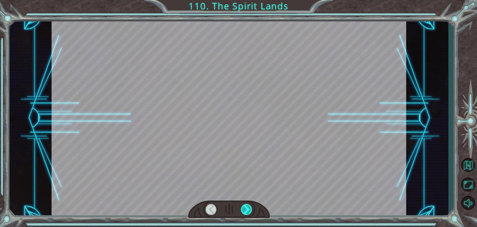
click at [247, 209] on div at bounding box center [246, 209] width 11 height 11
click at [466, 181] on button "Maximize Browser" at bounding box center [468, 184] width 18 height 16
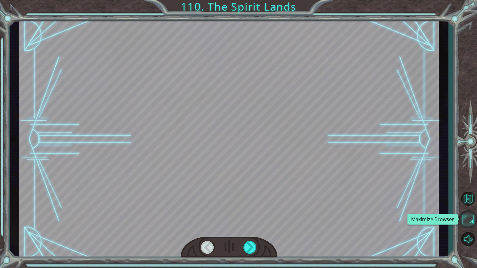
click at [466, 211] on button "Maximize Browser" at bounding box center [468, 220] width 18 height 18
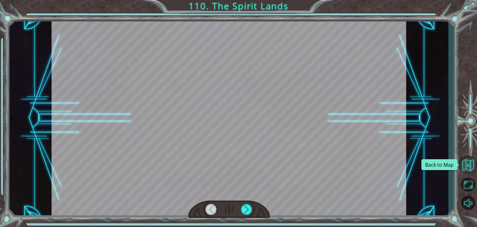
click at [468, 168] on button "Back to Map" at bounding box center [468, 165] width 18 height 18
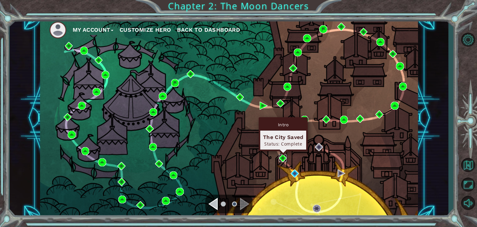
click at [284, 154] on img at bounding box center [283, 158] width 8 height 8
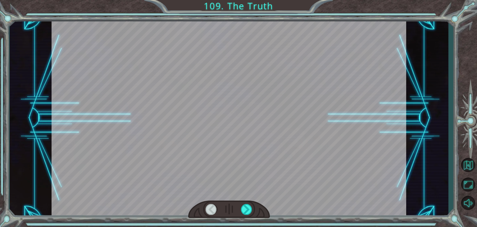
click at [315, 117] on div at bounding box center [229, 117] width 355 height 199
click at [306, 83] on div at bounding box center [229, 117] width 355 height 199
click at [467, 163] on button "Back to Map" at bounding box center [468, 165] width 18 height 18
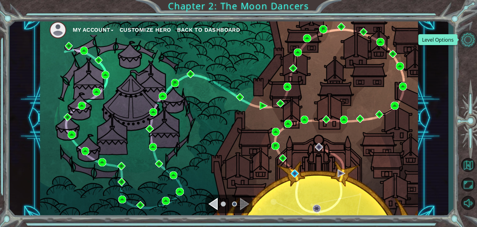
click at [466, 39] on button "Level Options" at bounding box center [468, 39] width 18 height 16
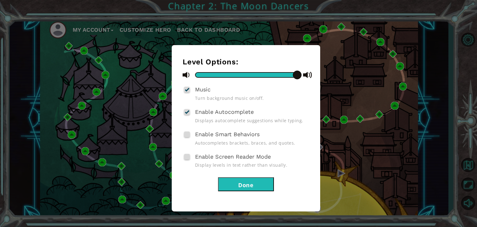
click at [190, 158] on div "Enable Screen Reader Mode Display levels in text rather than visually." at bounding box center [246, 160] width 127 height 16
click at [187, 156] on span at bounding box center [187, 157] width 6 height 6
click at [0, 0] on input "Enable Screen Reader Mode" at bounding box center [0, 0] width 0 height 0
click at [227, 182] on button "Done" at bounding box center [246, 184] width 56 height 14
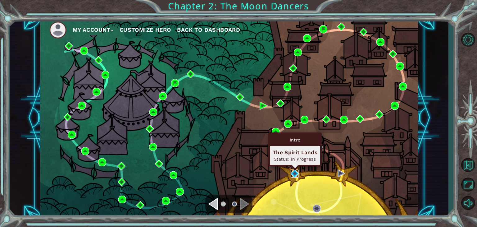
click at [294, 170] on img at bounding box center [295, 173] width 8 height 8
